Goal: Task Accomplishment & Management: Manage account settings

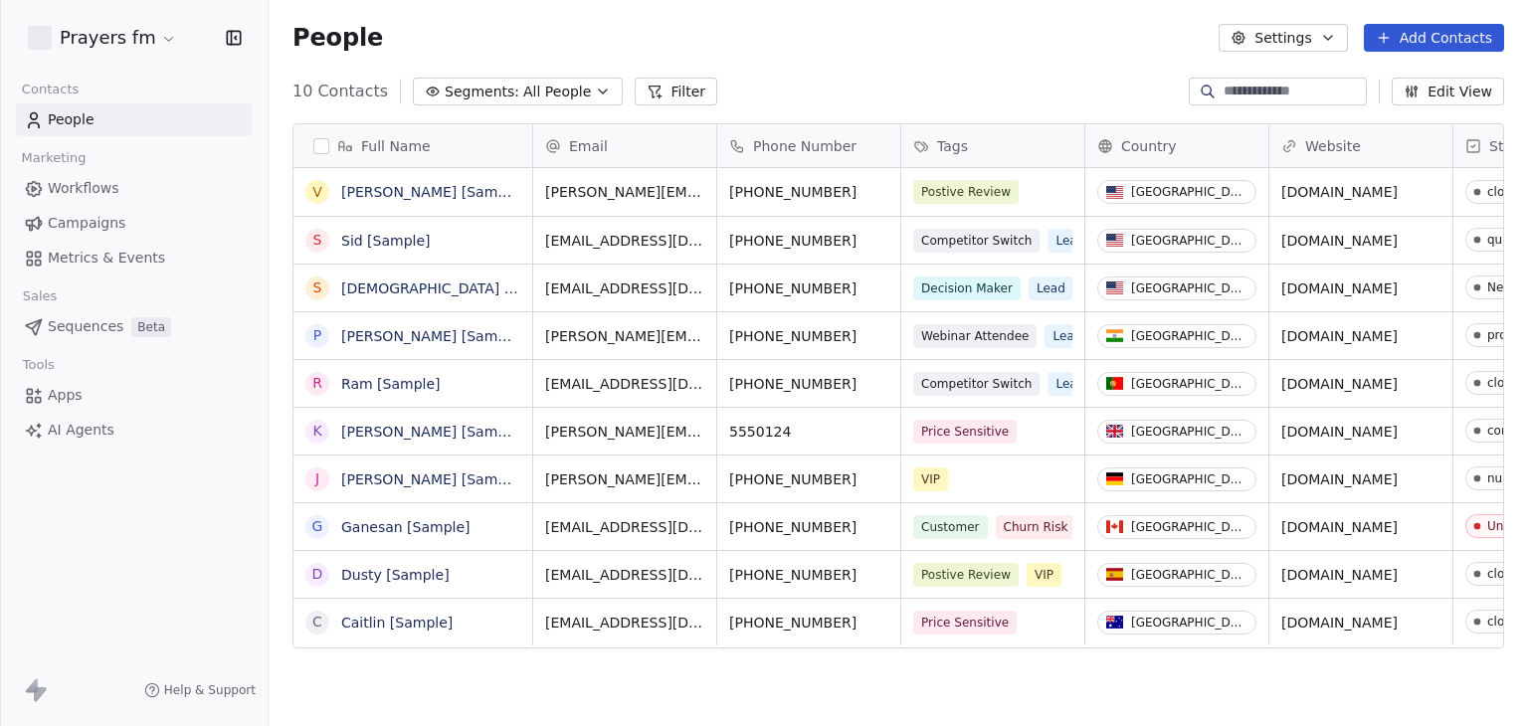
scroll to position [623, 1243]
click at [839, 32] on div "People Settings Add Contacts" at bounding box center [897, 38] width 1211 height 28
click at [136, 40] on html "Prayers fm Contacts People Marketing Workflows Campaigns Metrics & Events Sales…" at bounding box center [764, 363] width 1528 height 726
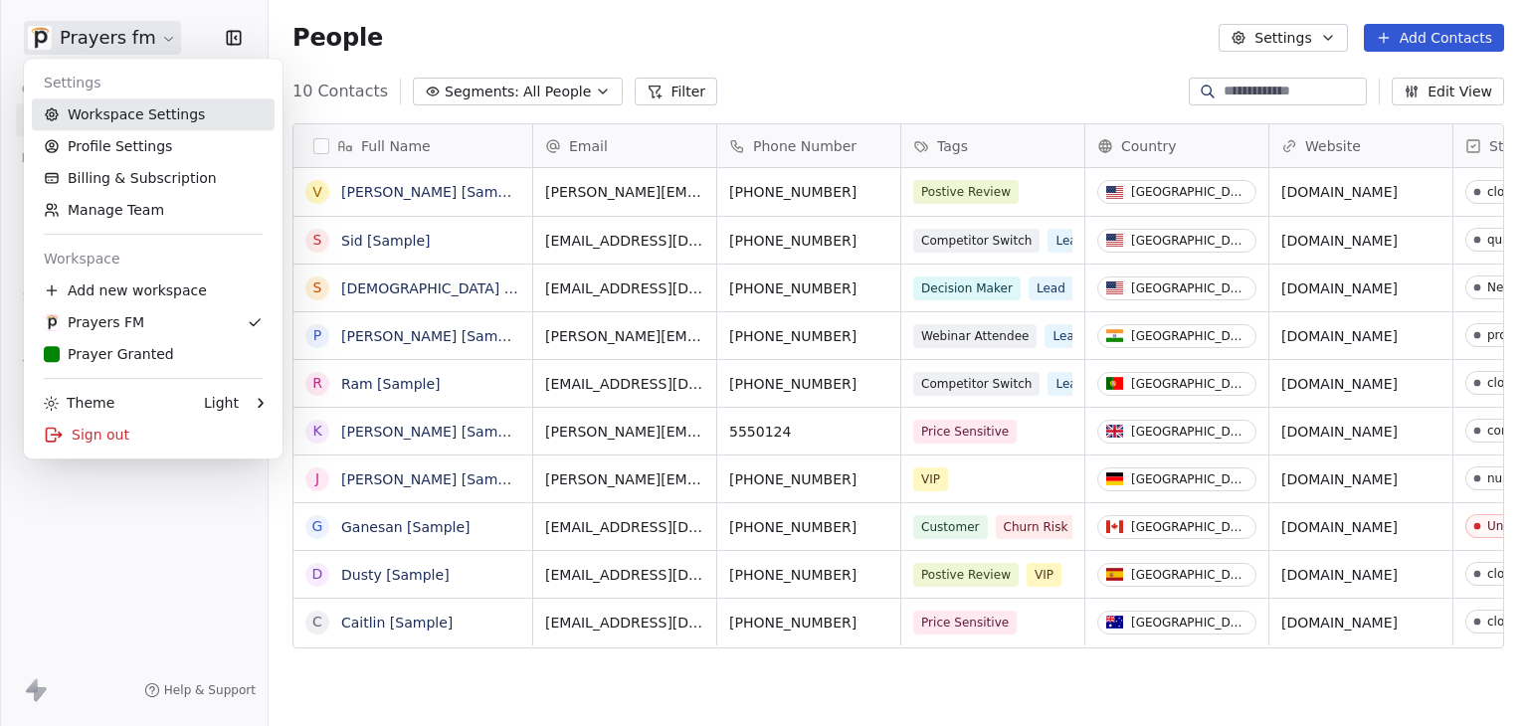
click at [142, 111] on link "Workspace Settings" at bounding box center [153, 114] width 243 height 32
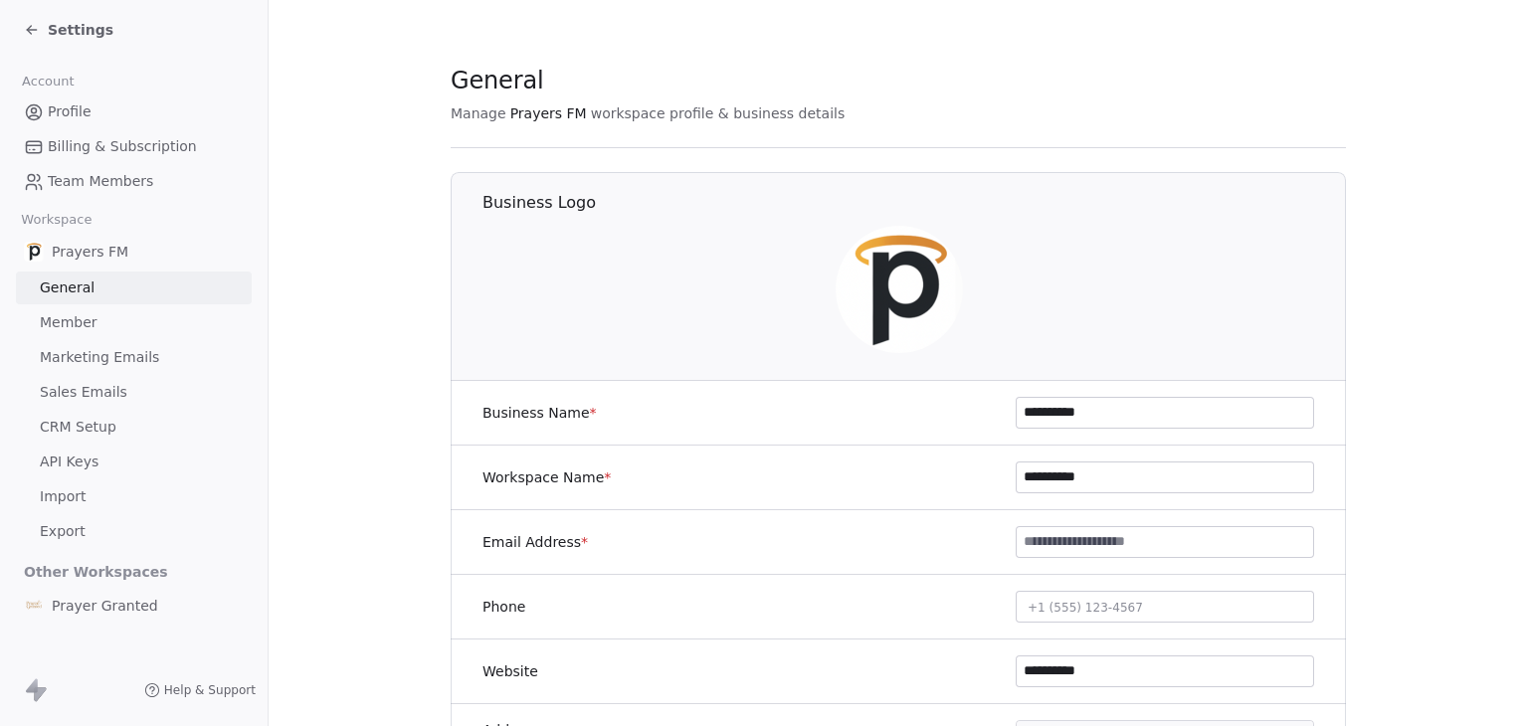
click at [73, 21] on span "Settings" at bounding box center [81, 30] width 66 height 20
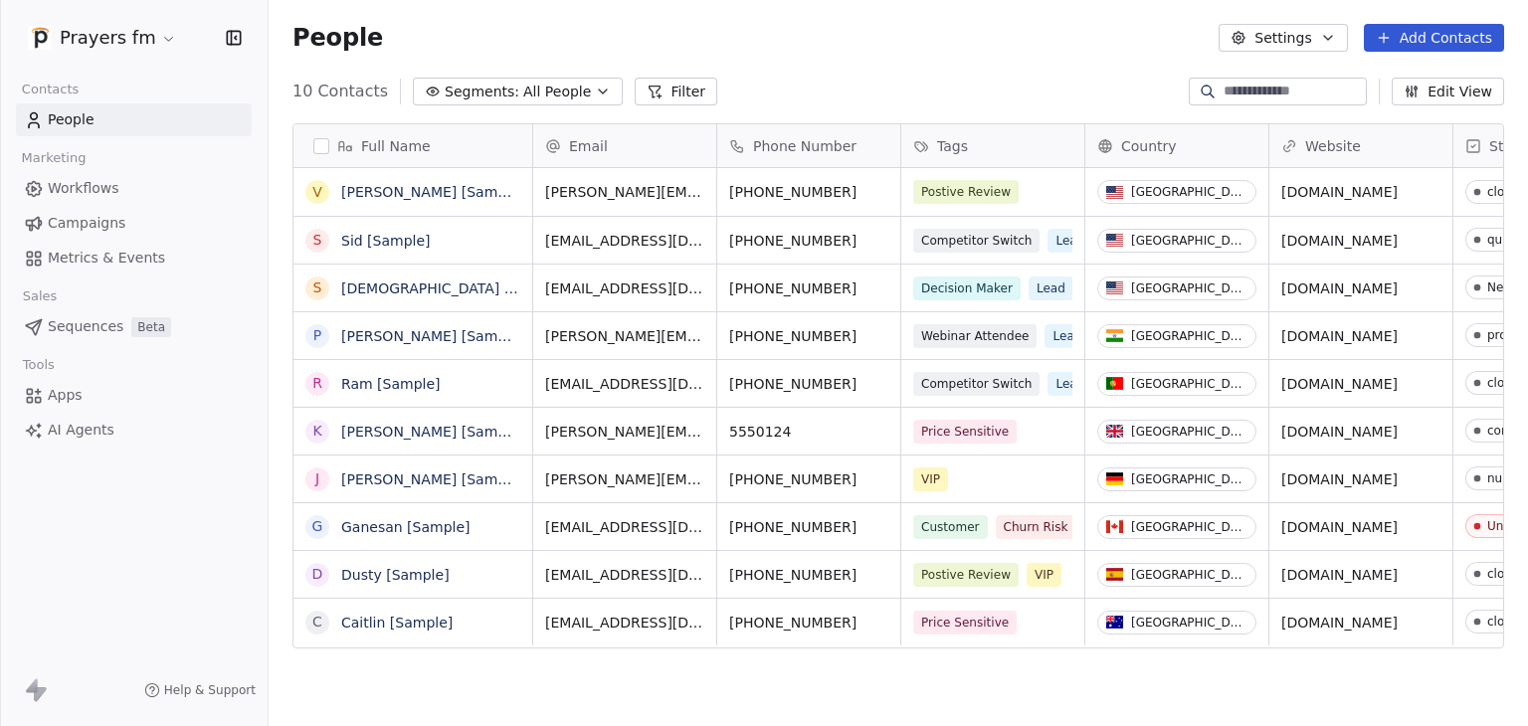
scroll to position [623, 1243]
click at [135, 48] on html "Prayers fm Contacts People Marketing Workflows Campaigns Metrics & Events Sales…" at bounding box center [764, 363] width 1528 height 726
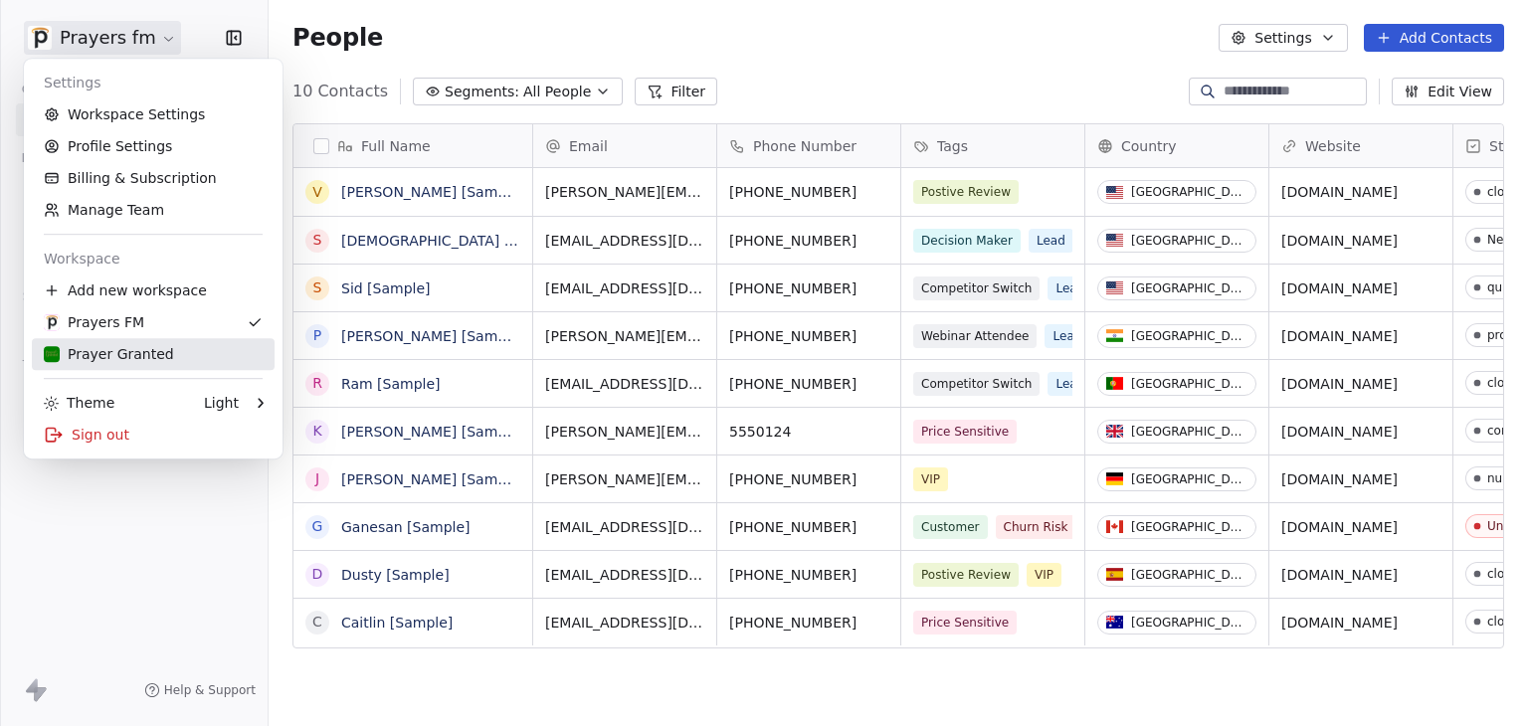
click at [147, 366] on link "Prayer Granted" at bounding box center [153, 354] width 243 height 32
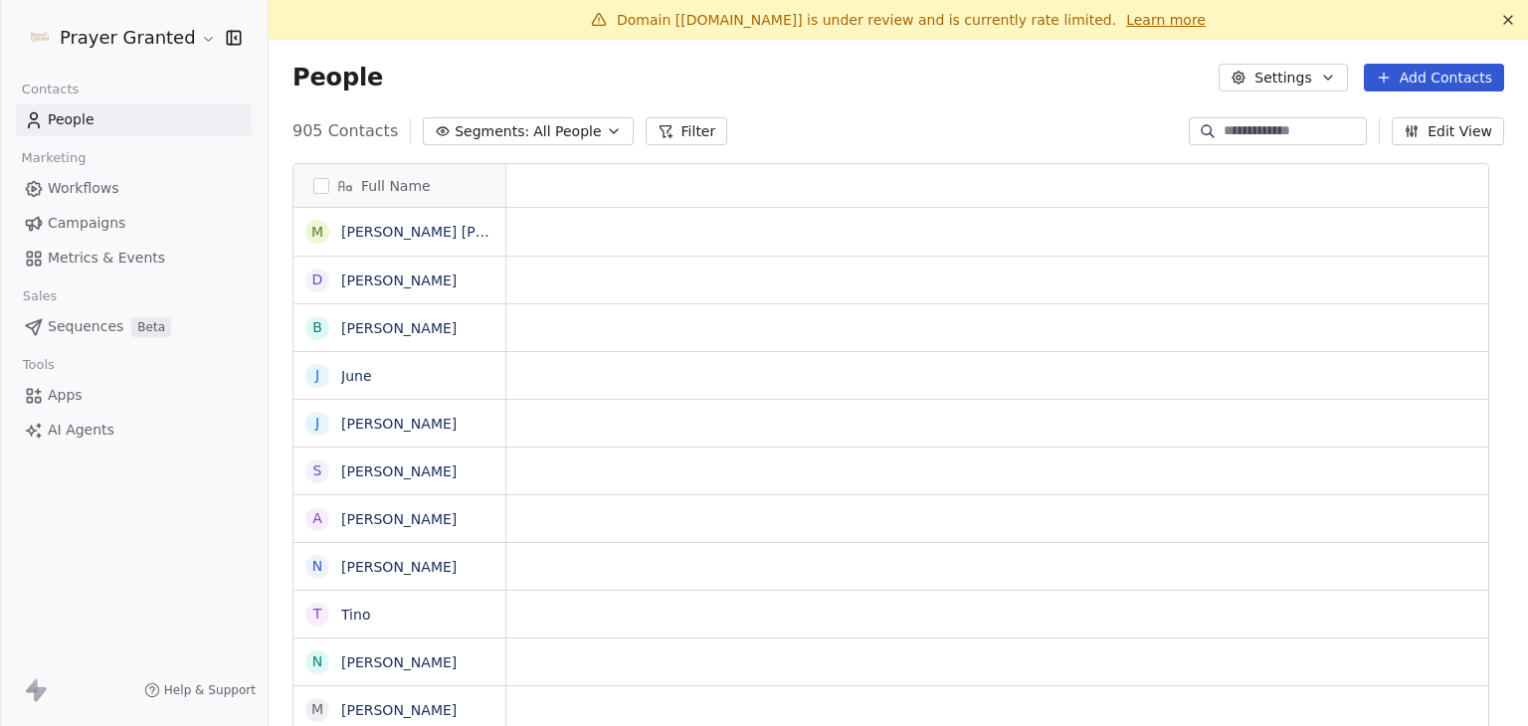
scroll to position [16, 16]
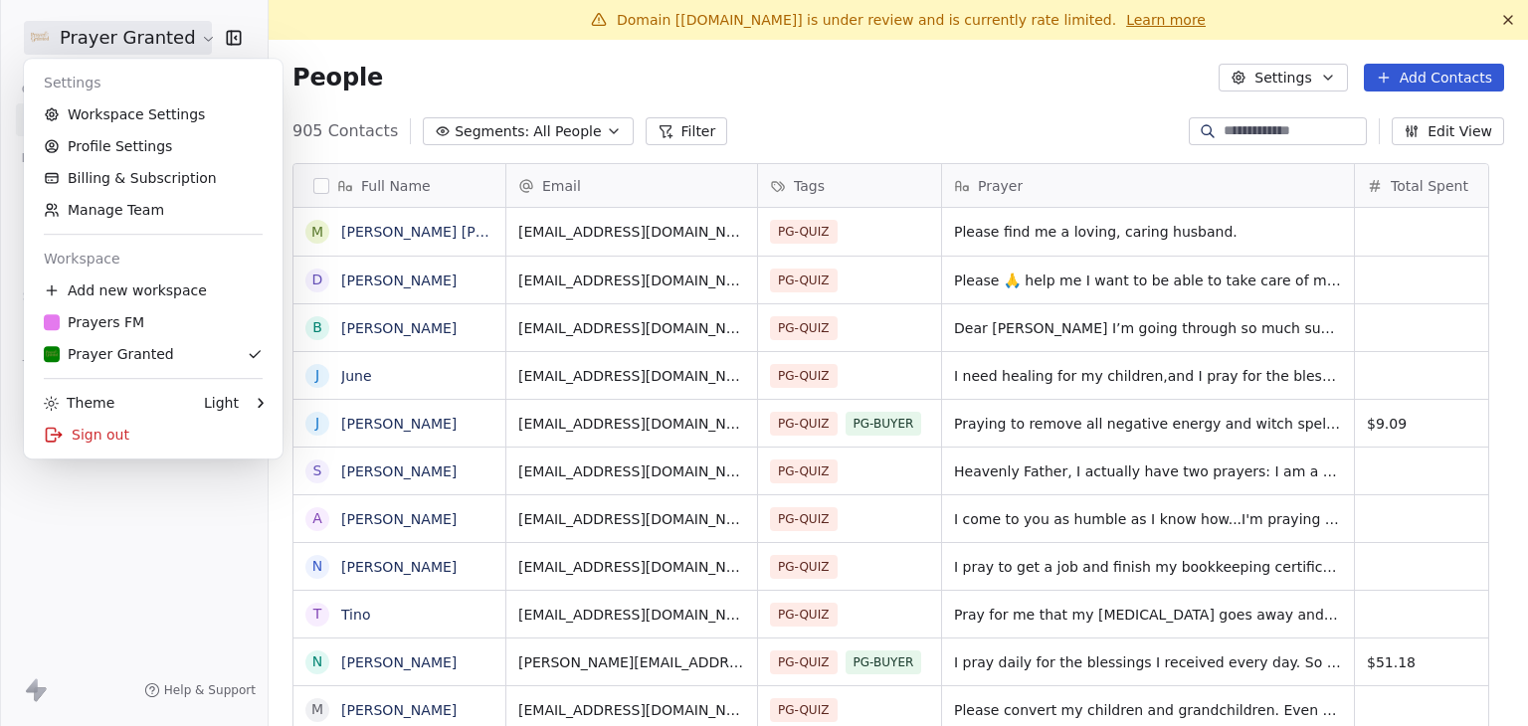
click at [176, 42] on html "Prayer Granted Contacts People Marketing Workflows Campaigns Metrics & Events S…" at bounding box center [764, 363] width 1528 height 726
click at [151, 113] on link "Workspace Settings" at bounding box center [153, 114] width 243 height 32
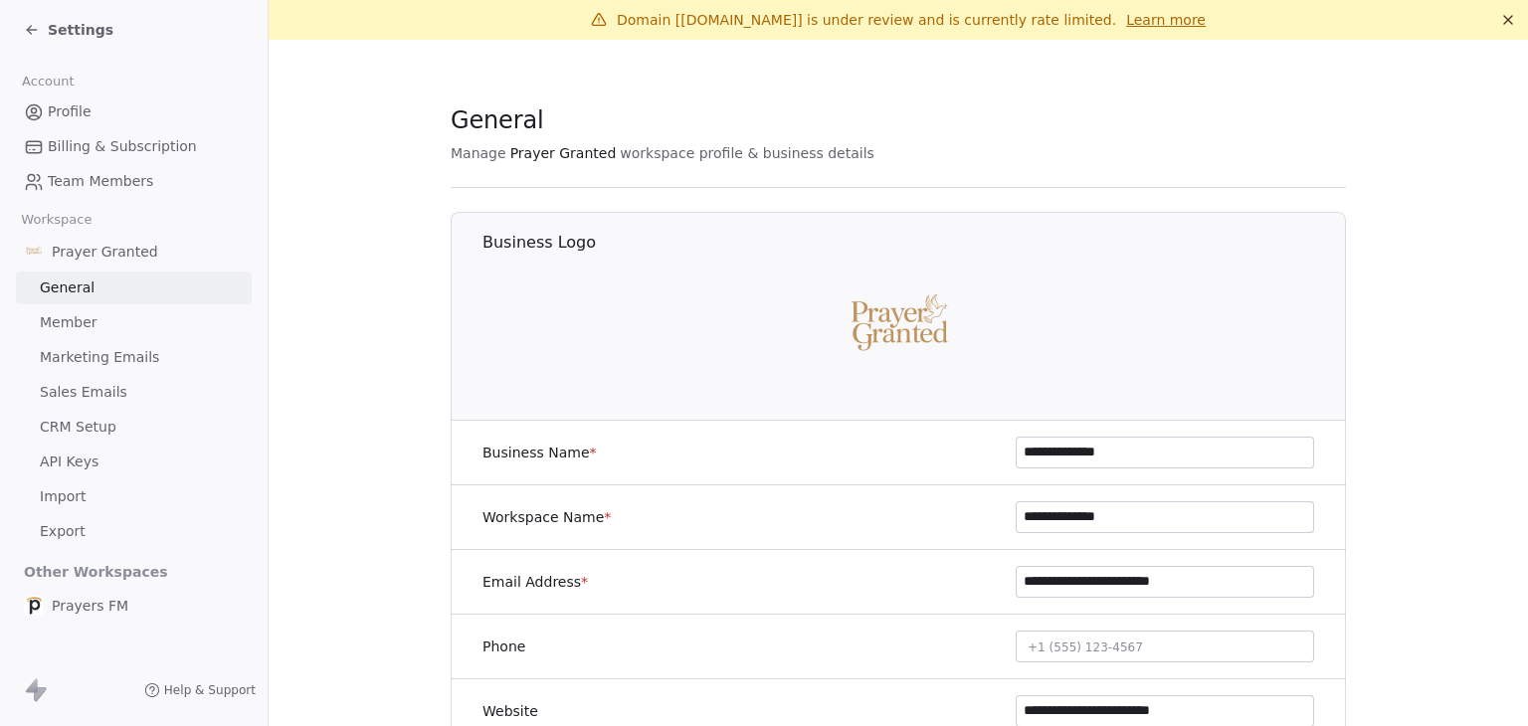
click at [102, 362] on span "Marketing Emails" at bounding box center [99, 357] width 119 height 21
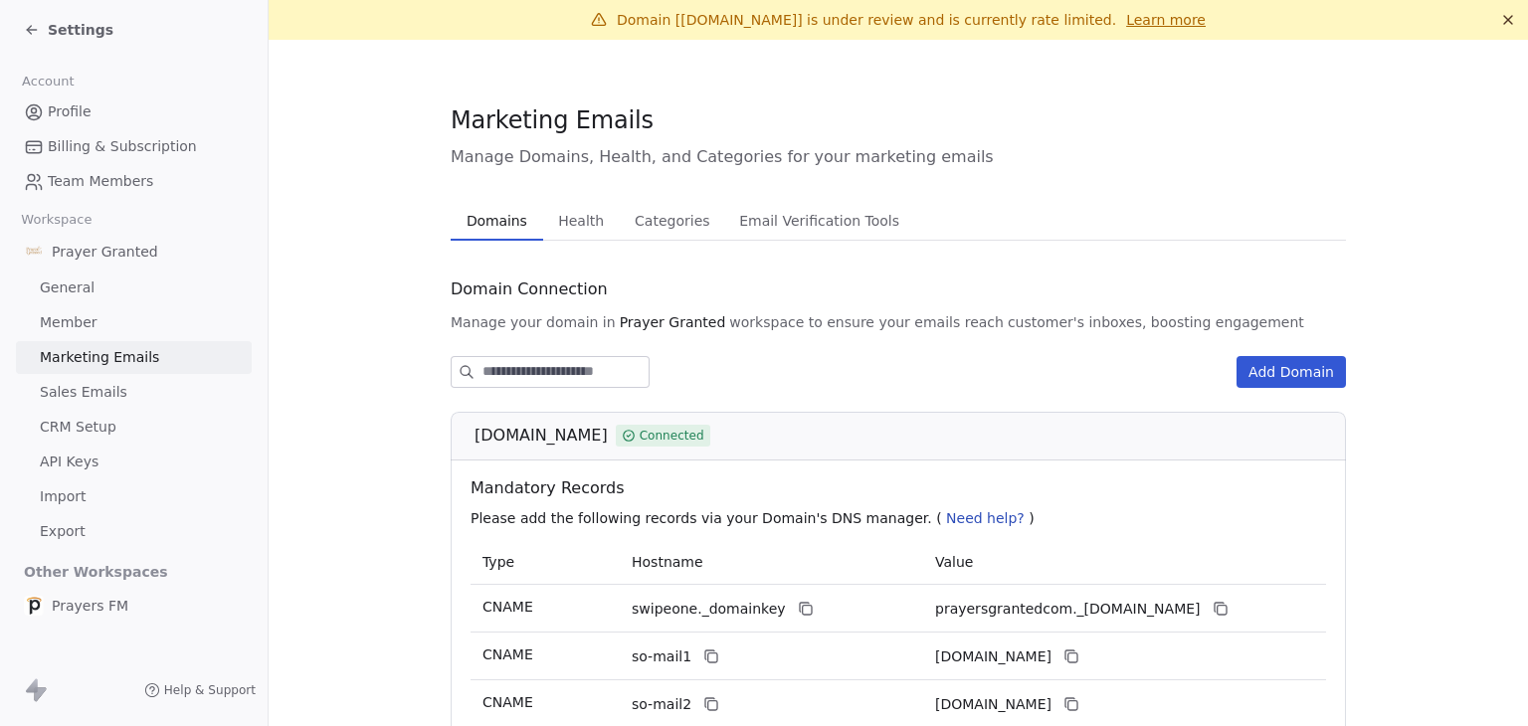
drag, startPoint x: 466, startPoint y: 435, endPoint x: 611, endPoint y: 437, distance: 144.2
click at [608, 437] on span "prayersgranted.com" at bounding box center [540, 436] width 133 height 24
copy span "prayersgranted.com"
click at [571, 224] on span "Health" at bounding box center [581, 221] width 62 height 28
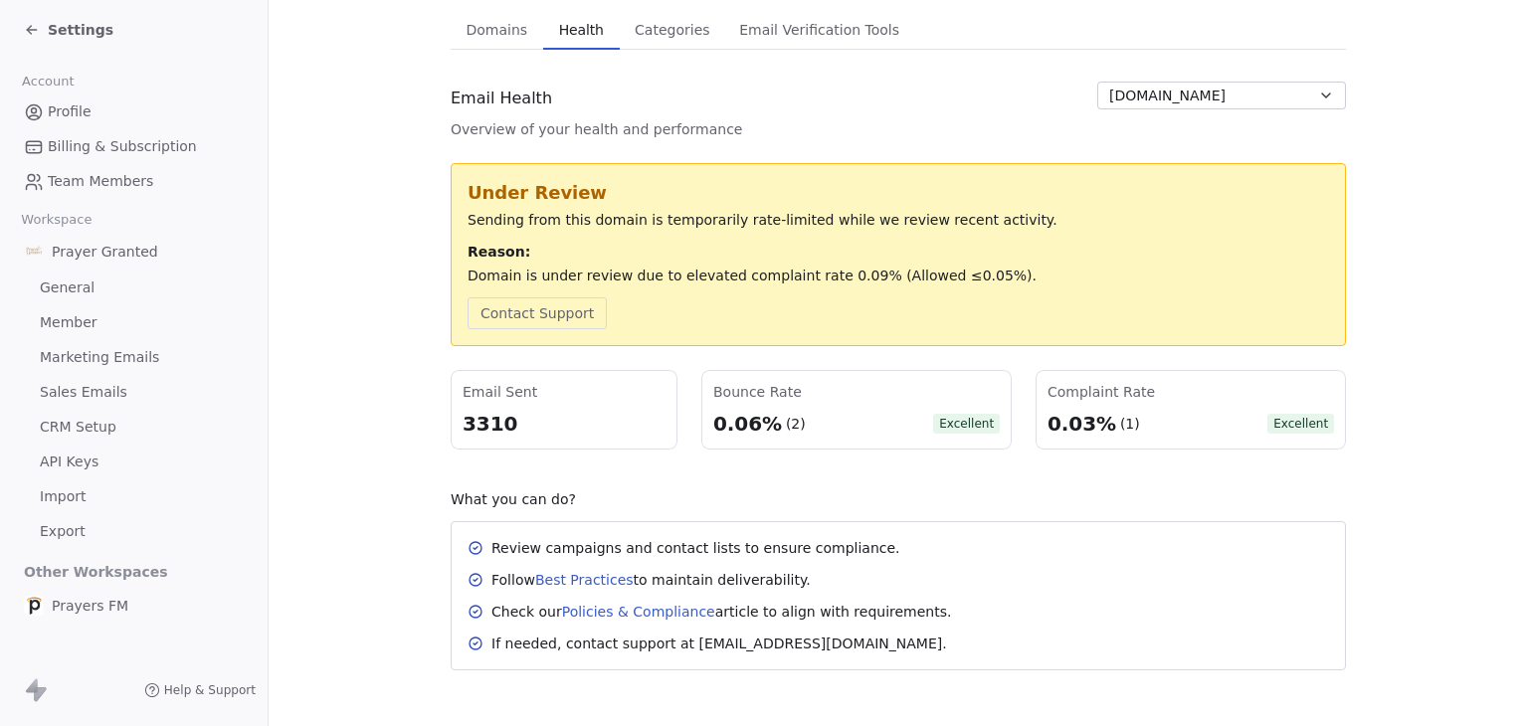
scroll to position [199, 0]
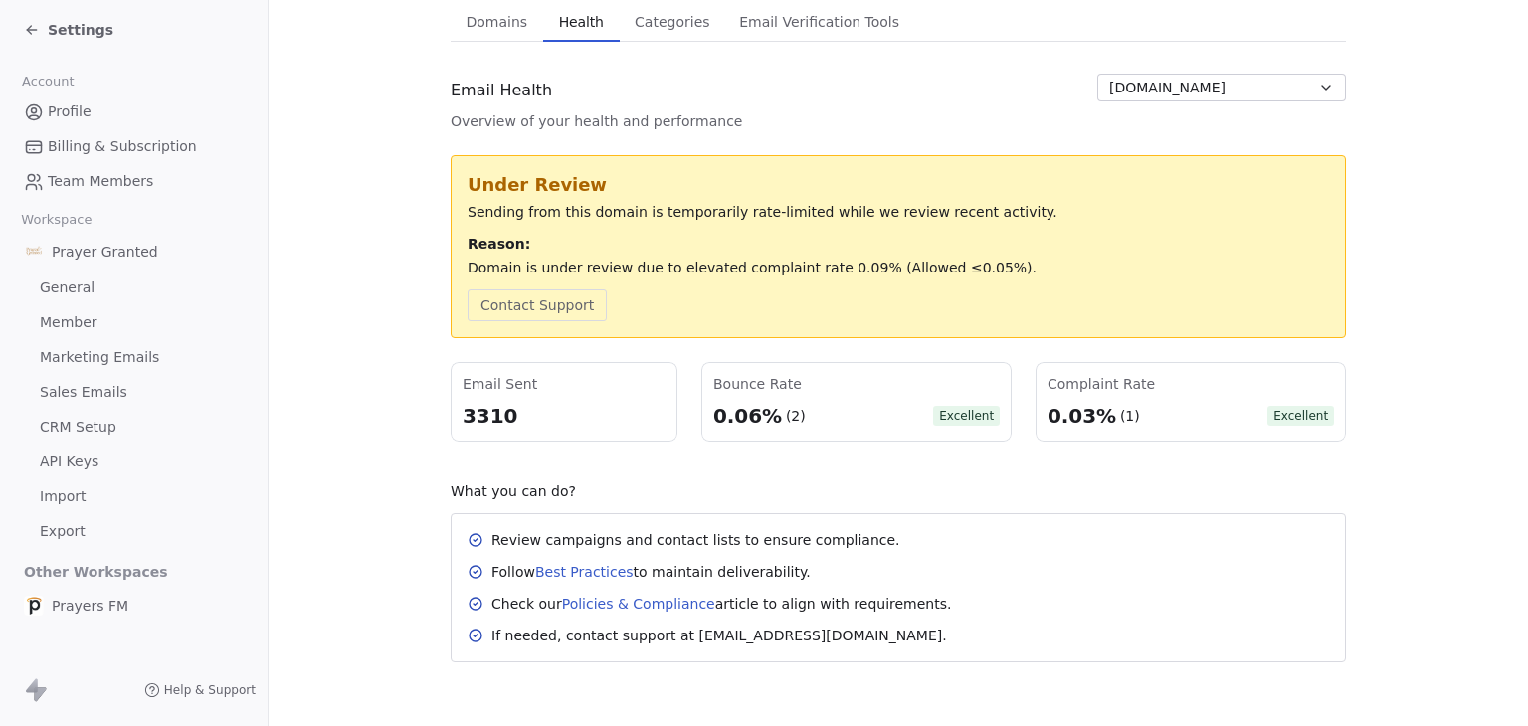
click at [1122, 87] on span "prayersgranted.com" at bounding box center [1167, 88] width 116 height 21
click at [988, 108] on html "Settings Account Profile Billing & Subscription Team Members Workspace Prayer G…" at bounding box center [764, 363] width 1528 height 726
click at [490, 21] on span "Domains" at bounding box center [498, 22] width 78 height 28
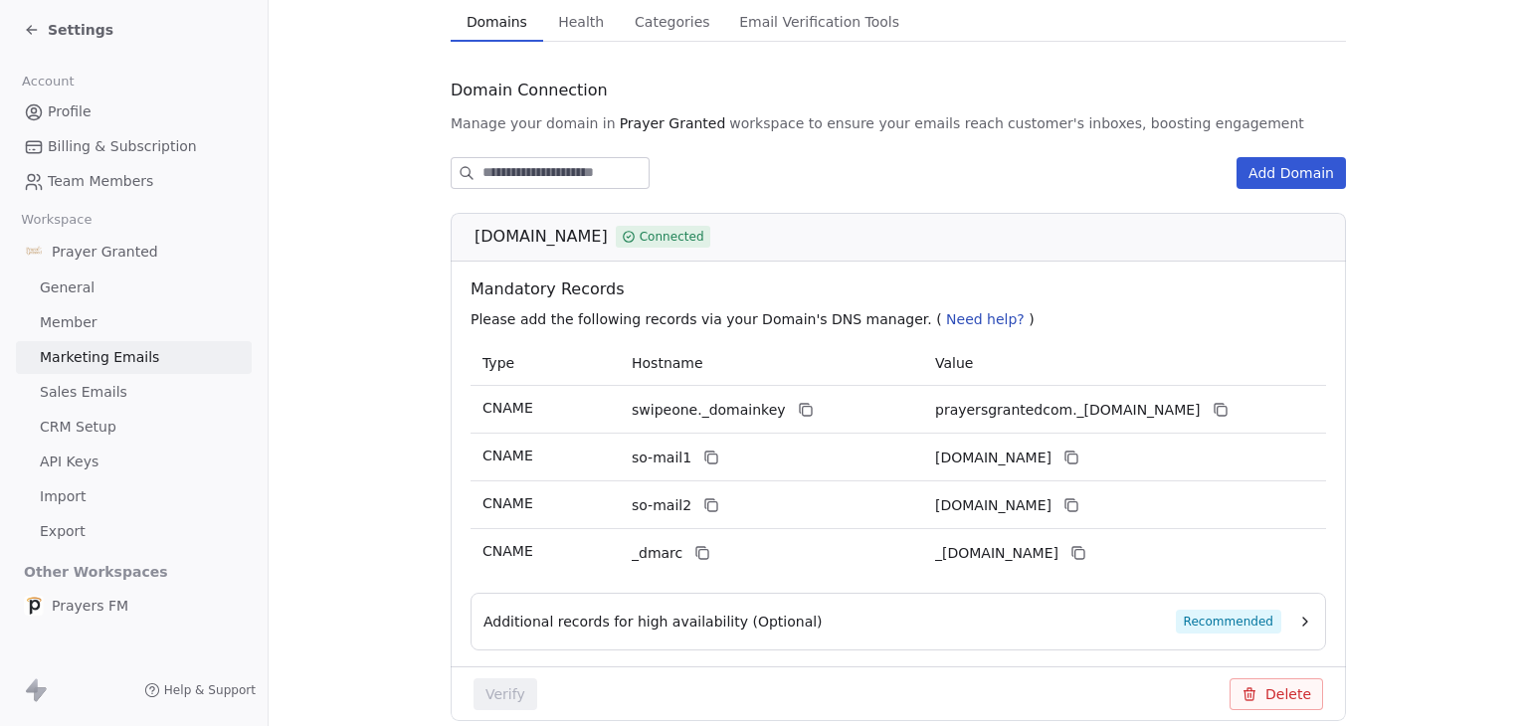
drag, startPoint x: 469, startPoint y: 232, endPoint x: 605, endPoint y: 240, distance: 135.5
click at [619, 242] on div "prayersgranted.com Connected" at bounding box center [904, 237] width 860 height 24
copy span "prayersgranted.com"
click at [761, 196] on div "Add Domain prayersgranted.com Connected Mandatory Records Please add the follow…" at bounding box center [898, 737] width 895 height 1160
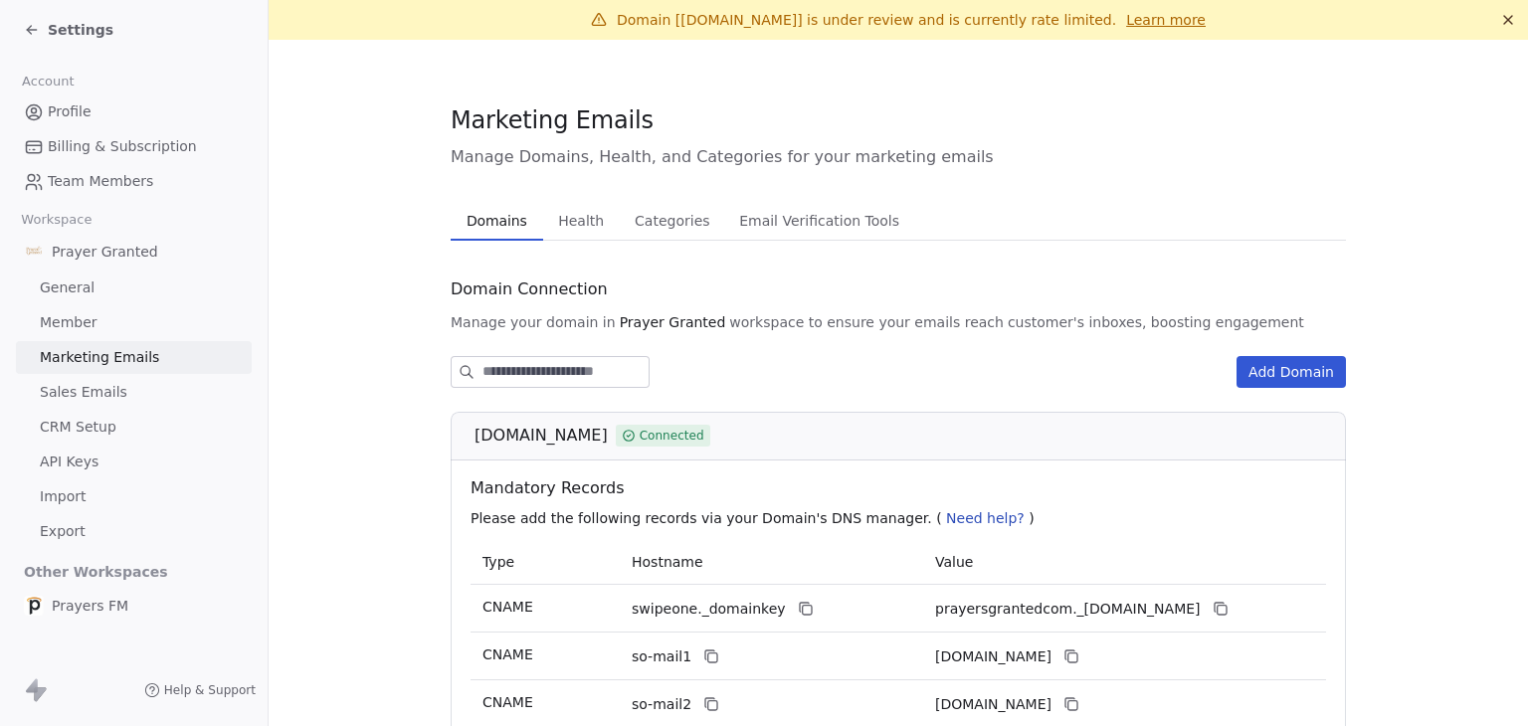
click at [993, 225] on div "Domains Domains Health Health Categories Categories Email Verification Tools Em…" at bounding box center [898, 221] width 895 height 40
click at [64, 30] on span "Settings" at bounding box center [81, 30] width 66 height 20
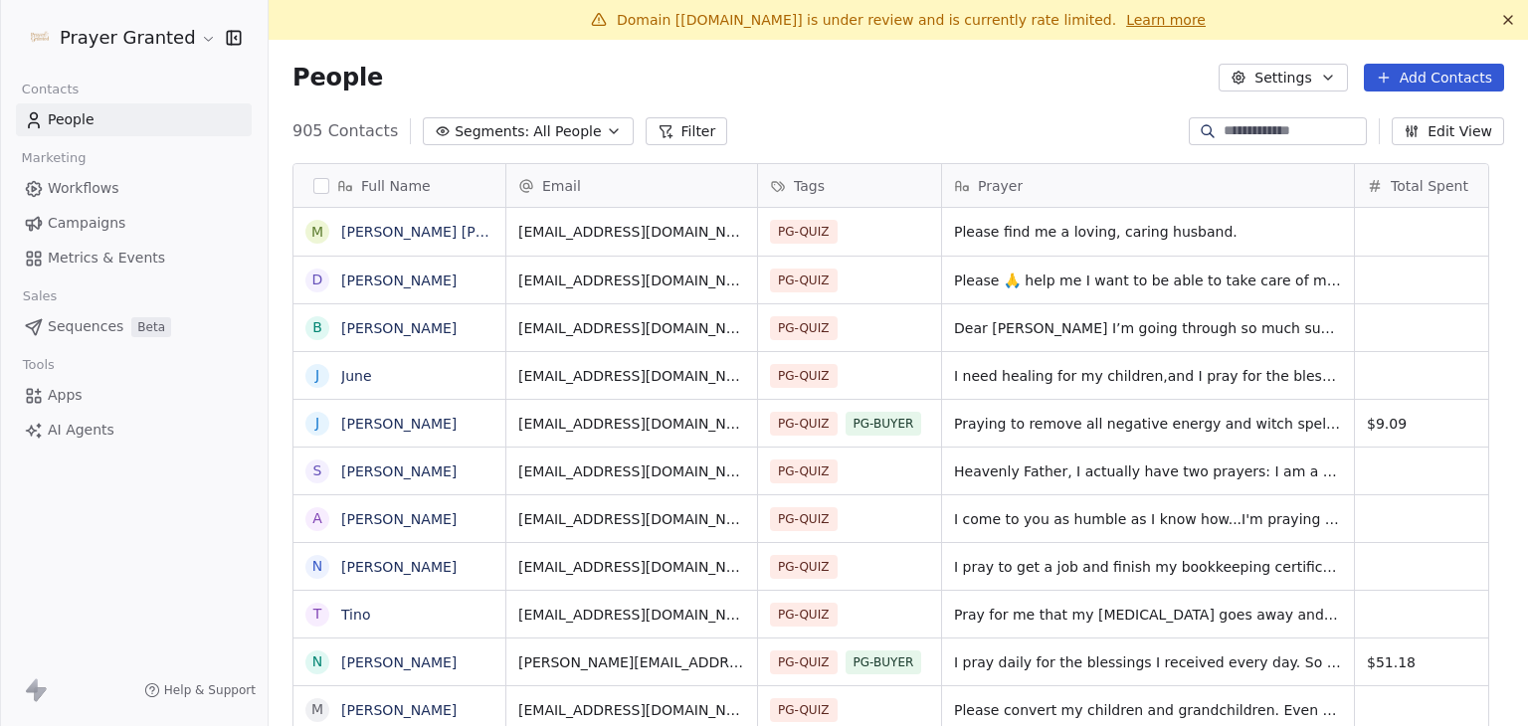
scroll to position [623, 1228]
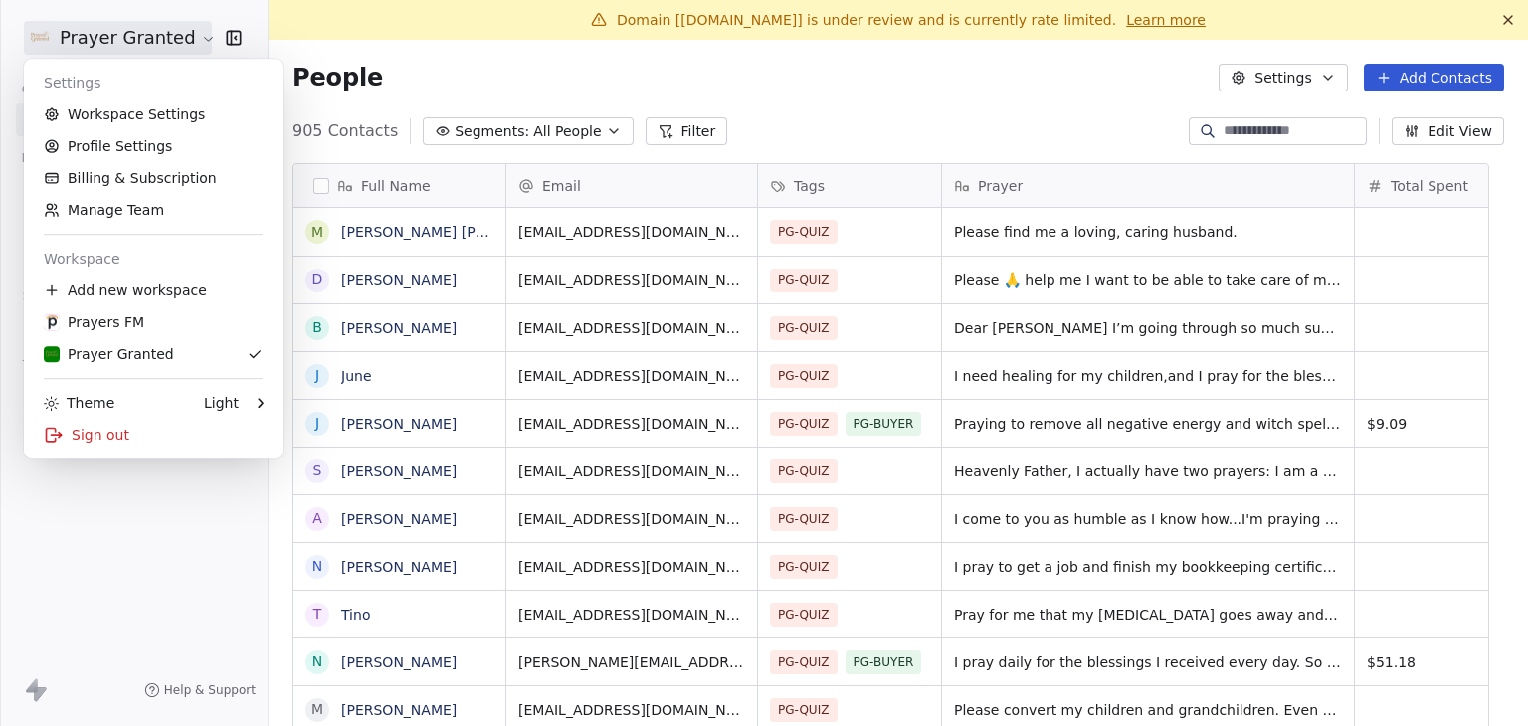
click at [64, 30] on html "Prayer Granted Contacts People Marketing Workflows Campaigns Metrics & Events S…" at bounding box center [764, 363] width 1528 height 726
click at [99, 436] on div "Sign out" at bounding box center [153, 435] width 243 height 32
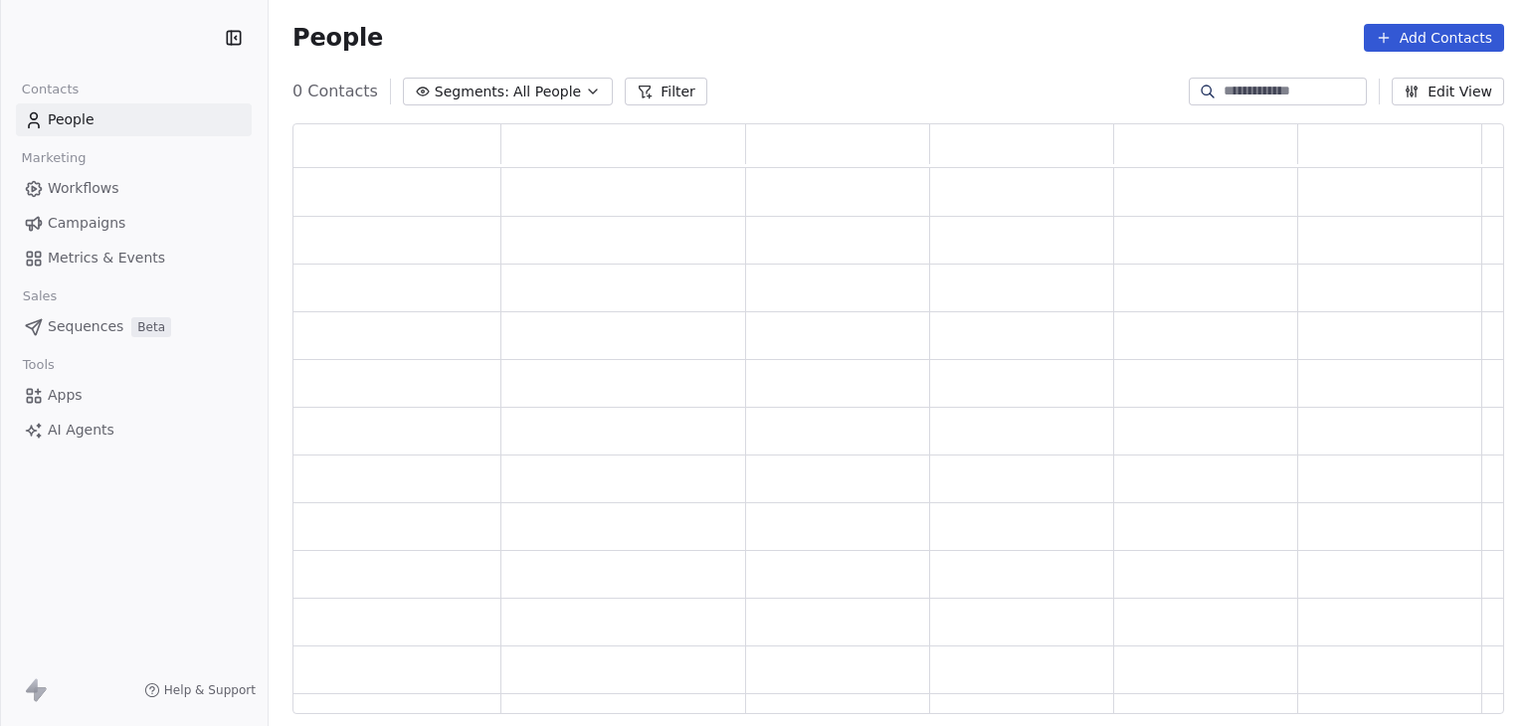
scroll to position [575, 1196]
